Goal: Task Accomplishment & Management: Manage account settings

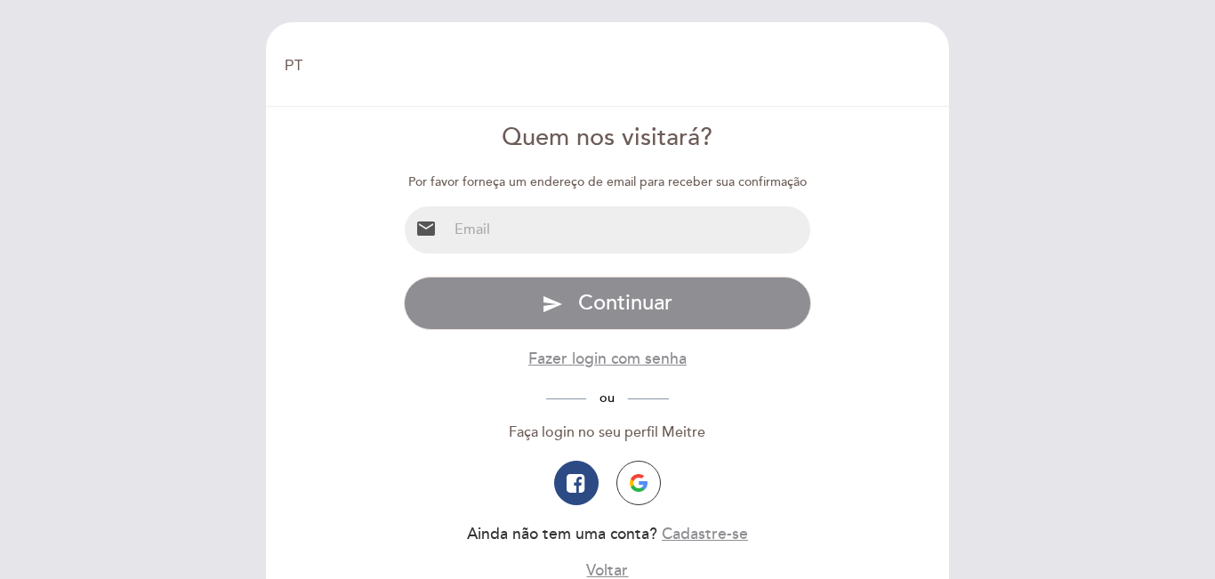
select select "pt"
click at [607, 230] on input "email" at bounding box center [629, 229] width 364 height 47
type input "[EMAIL_ADDRESS][DOMAIN_NAME]"
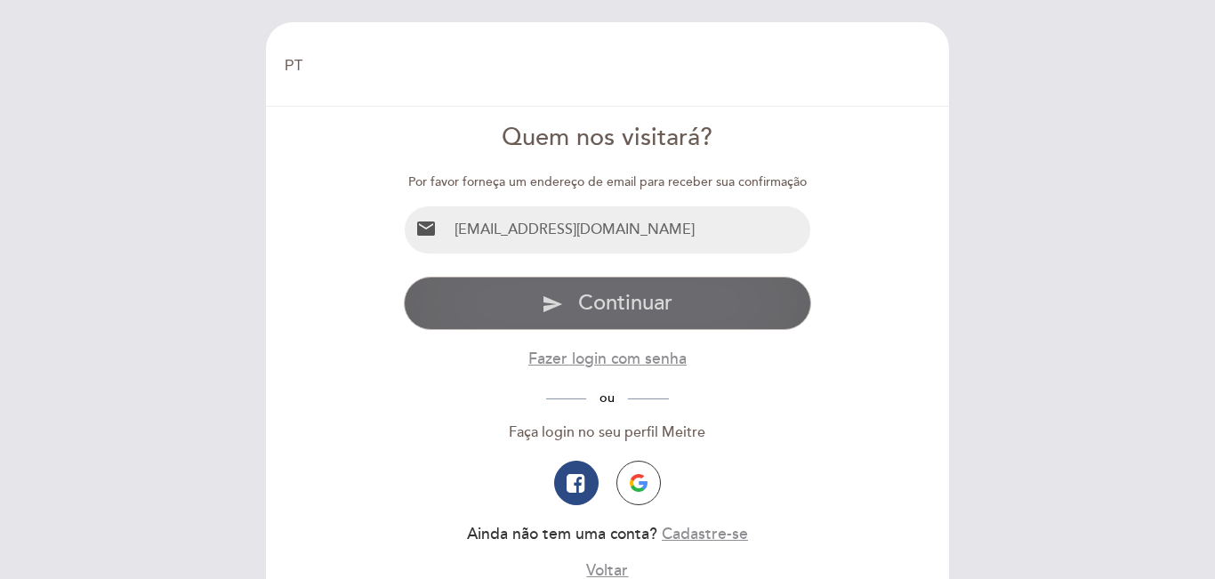
click at [611, 279] on button "send Continuar" at bounding box center [608, 303] width 408 height 53
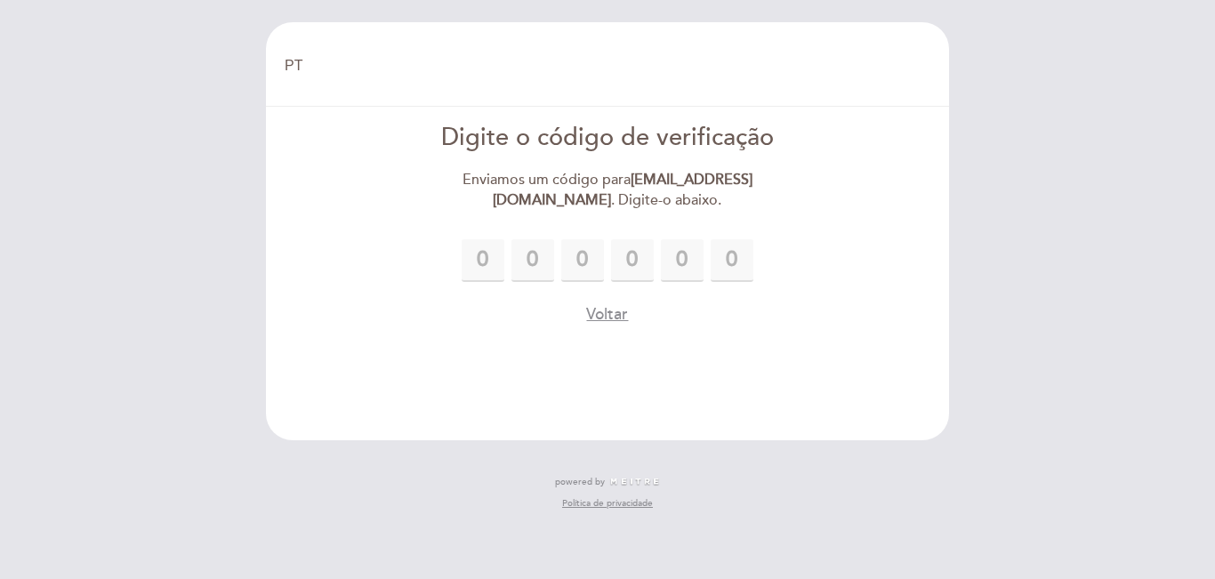
type input "7"
type input "3"
type input "6"
type input "9"
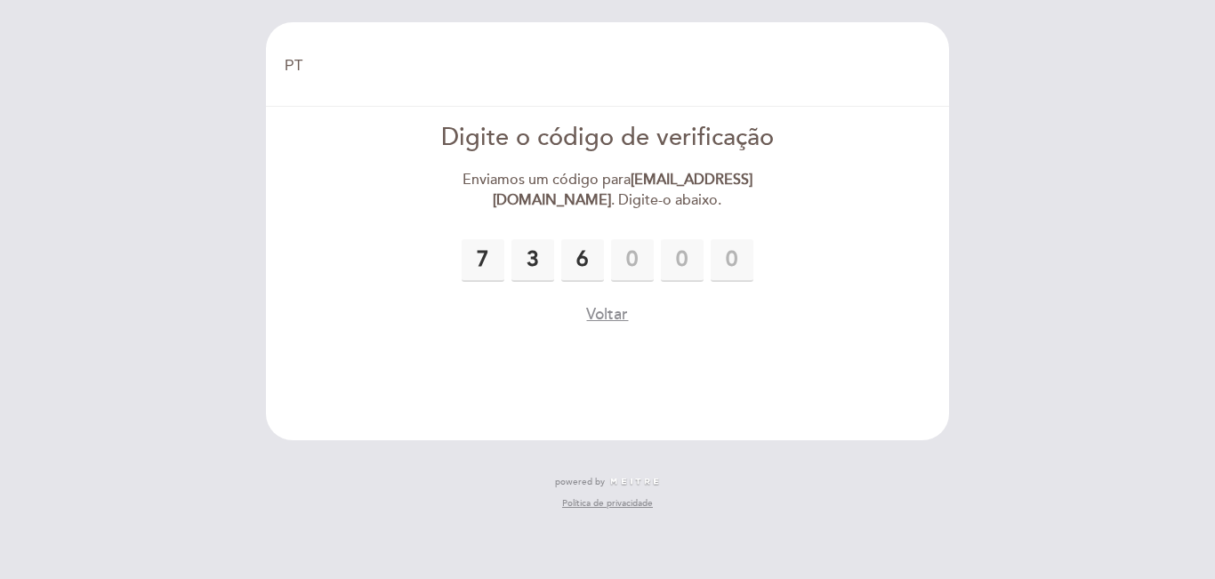
type input "6"
